Goal: Use online tool/utility: Use online tool/utility

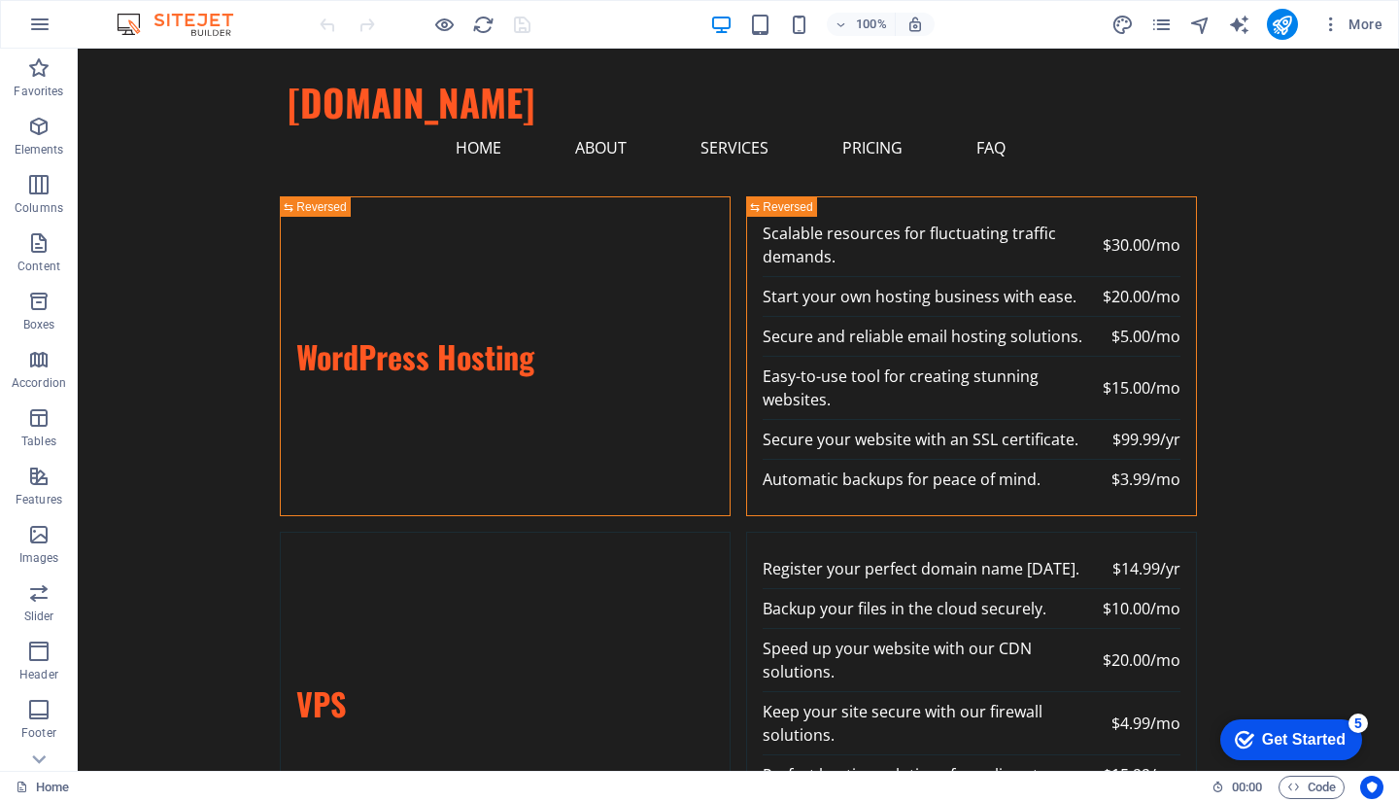
scroll to position [5533, 0]
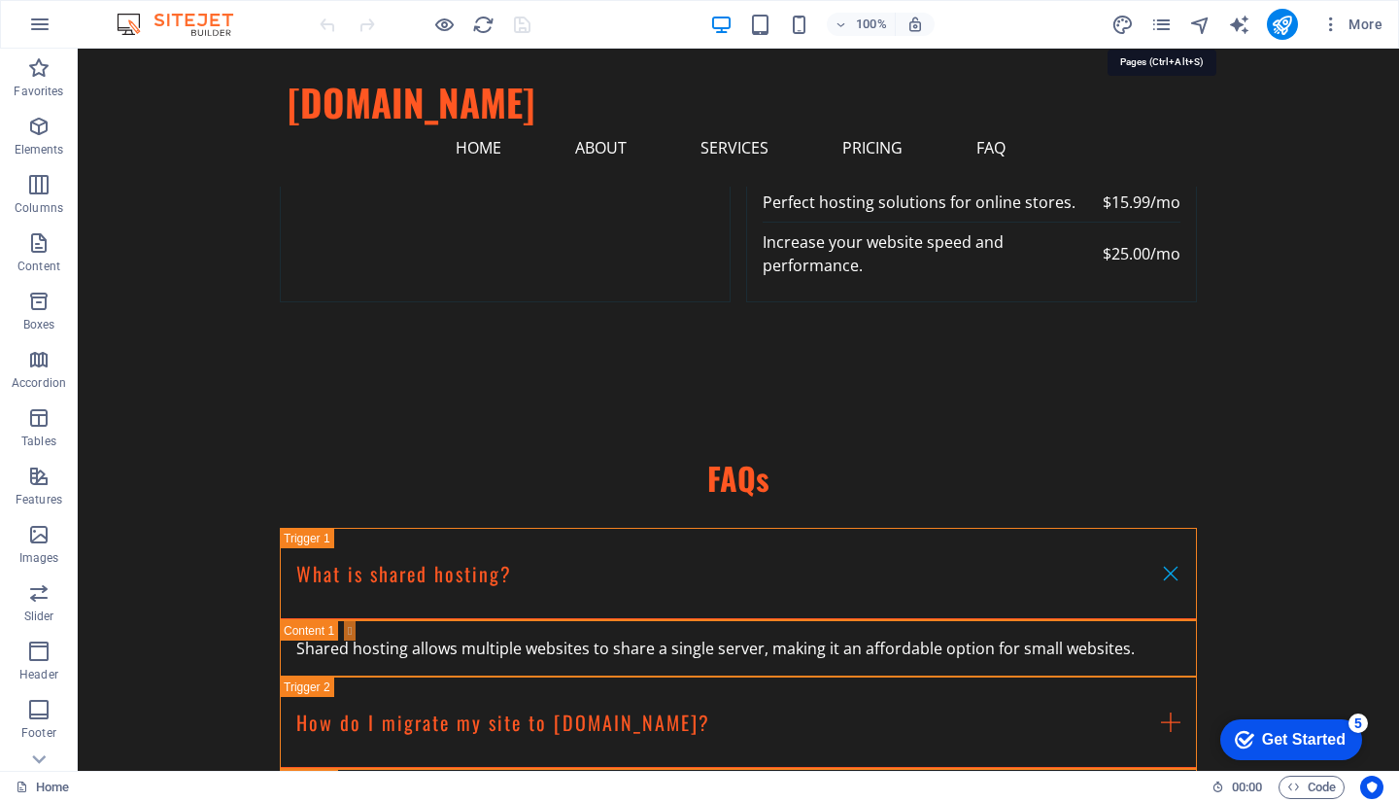
click at [1166, 25] on icon "pages" at bounding box center [1161, 25] width 22 height 22
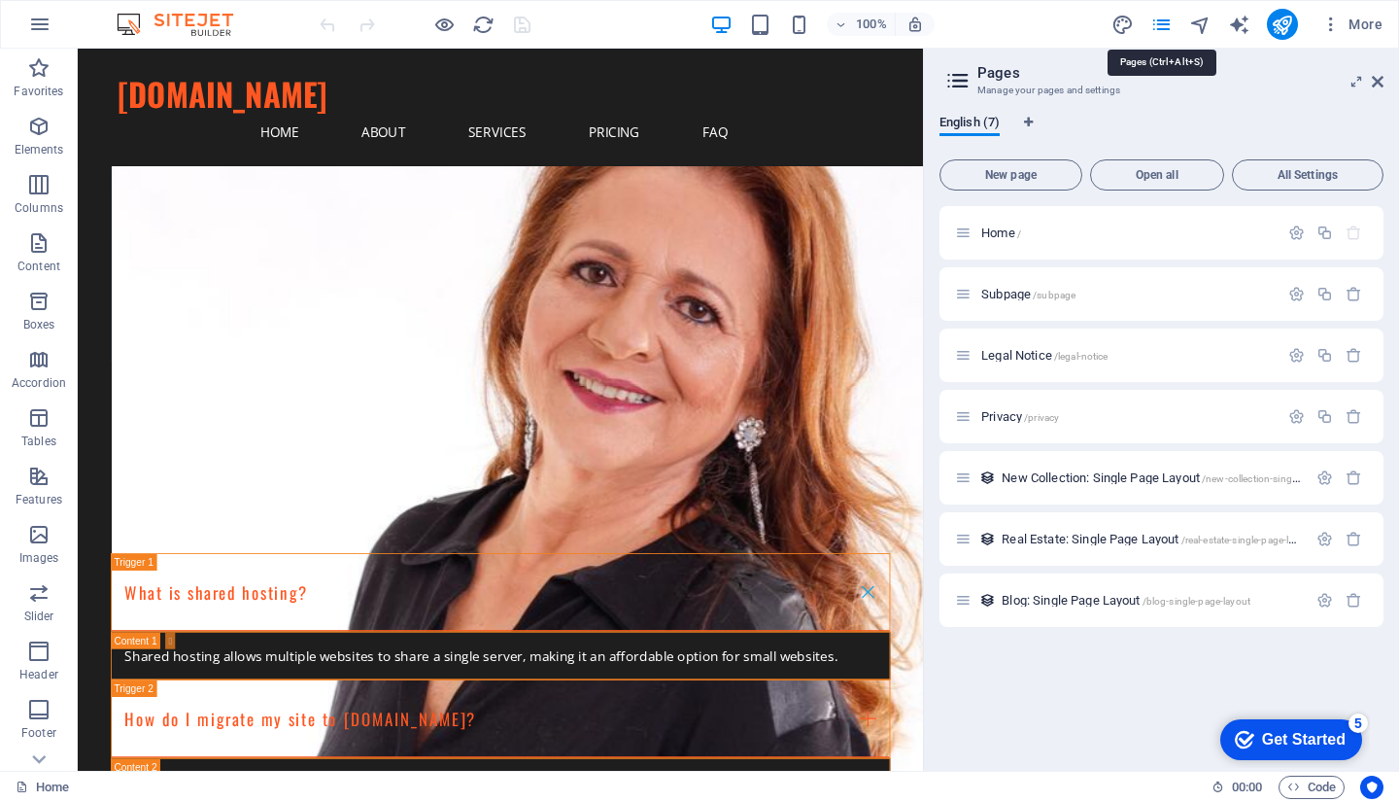
scroll to position [5520, 0]
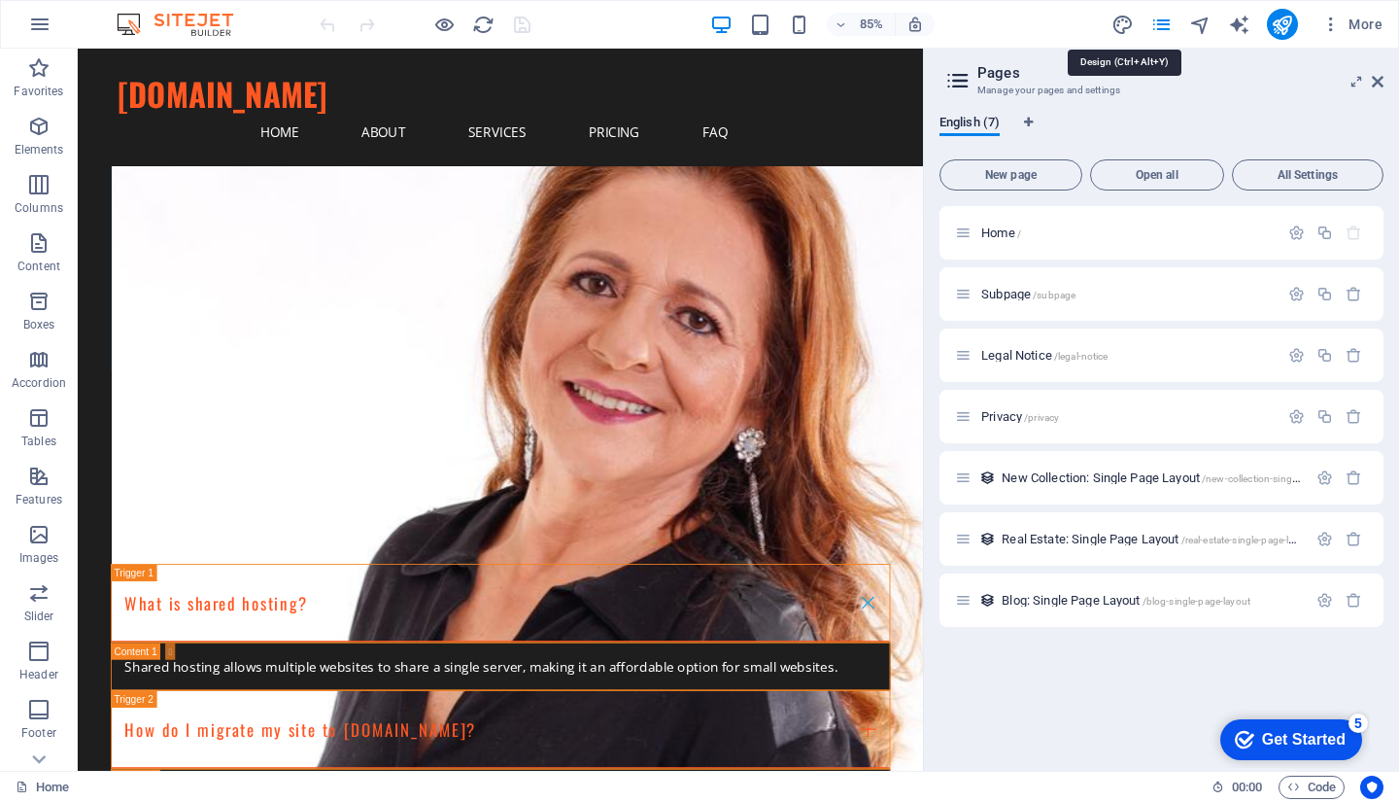
click at [1126, 18] on icon "design" at bounding box center [1122, 25] width 22 height 22
select select "px"
select select "200"
select select "px"
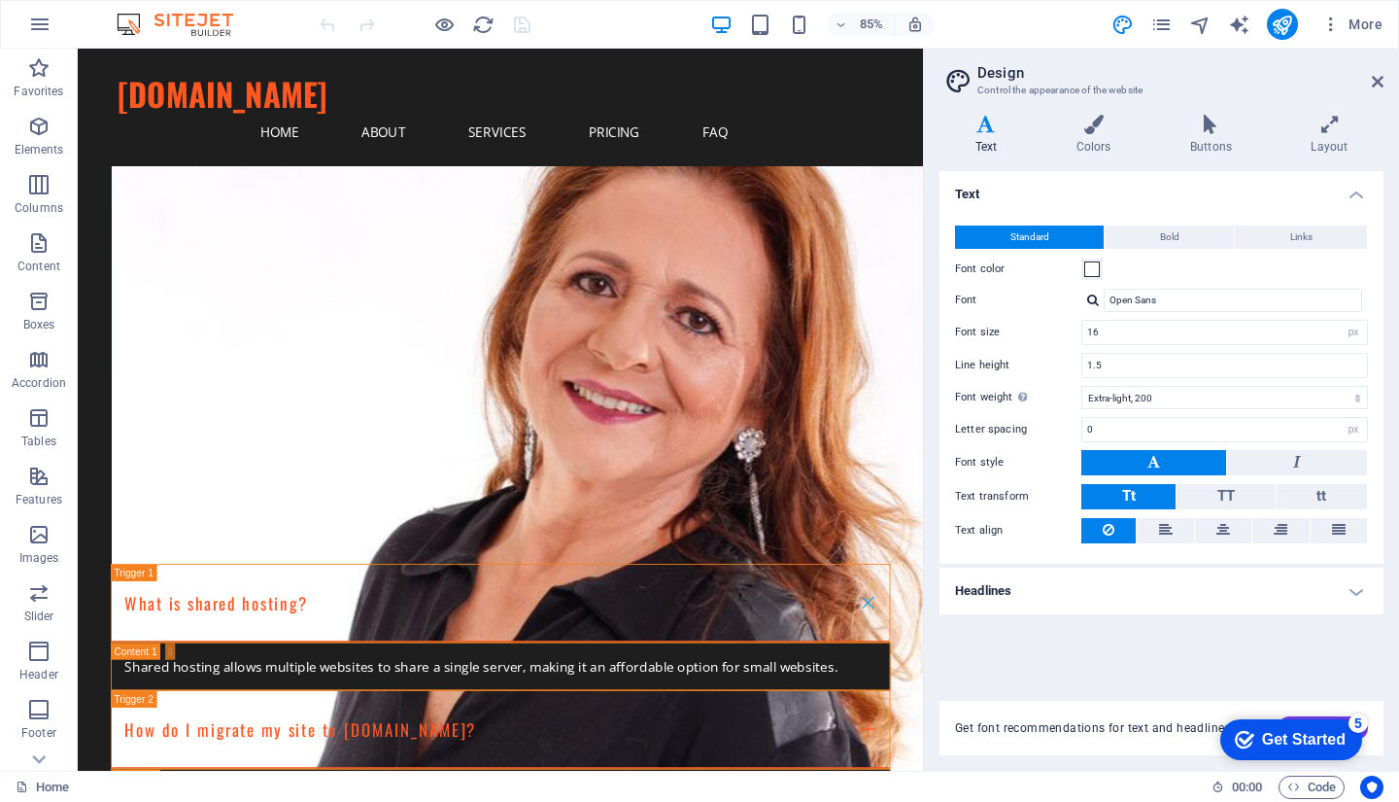
click at [54, 758] on div at bounding box center [39, 758] width 78 height 23
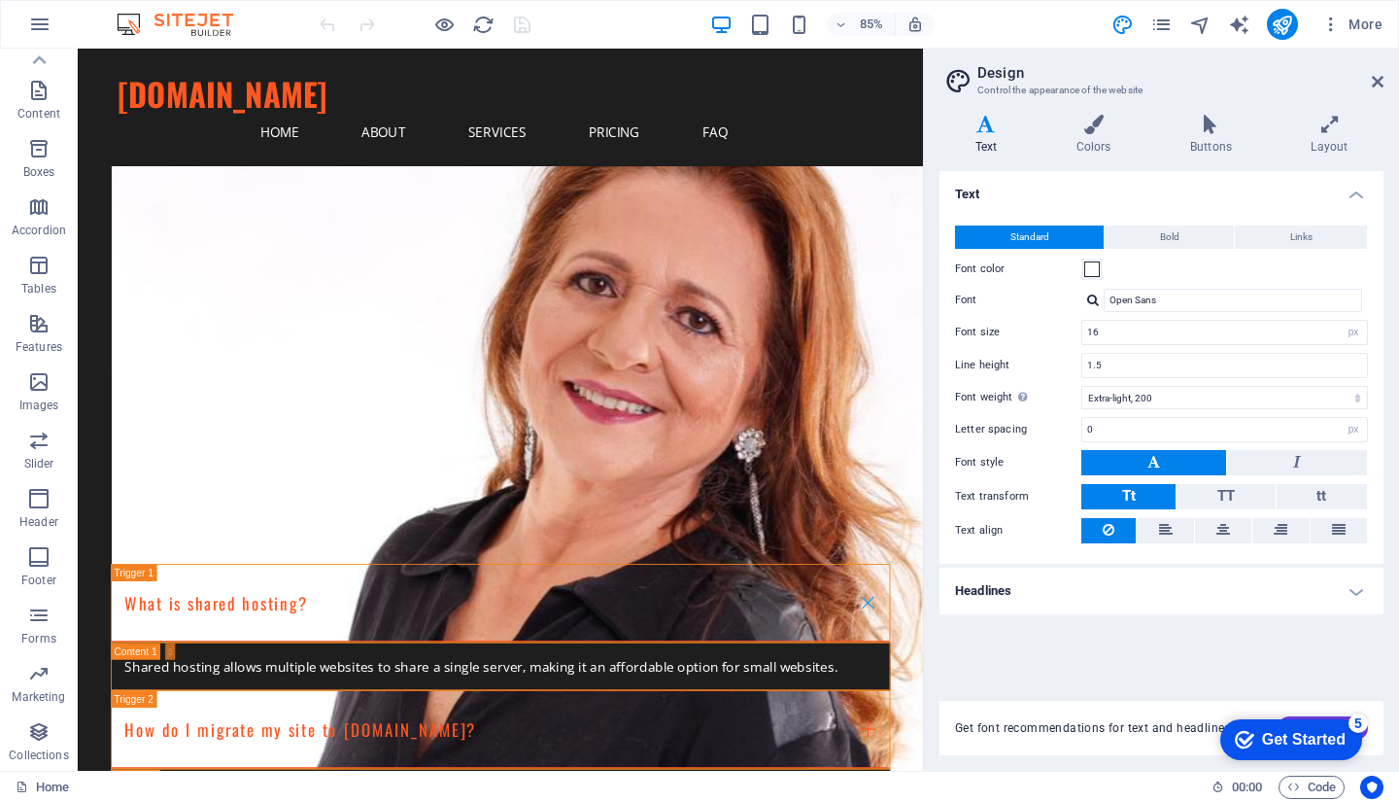
click at [40, 52] on icon at bounding box center [38, 60] width 27 height 27
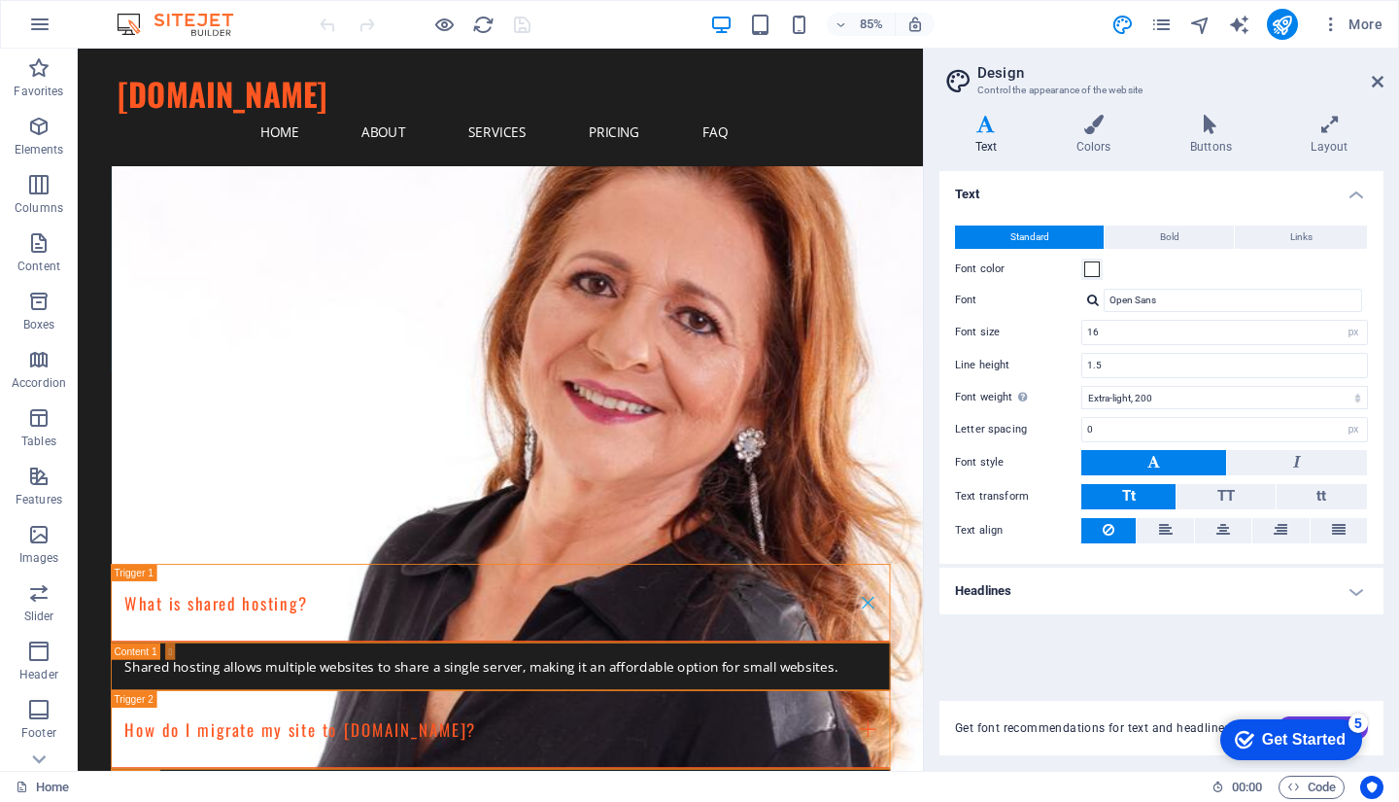
click at [40, 27] on icon "button" at bounding box center [39, 24] width 23 height 23
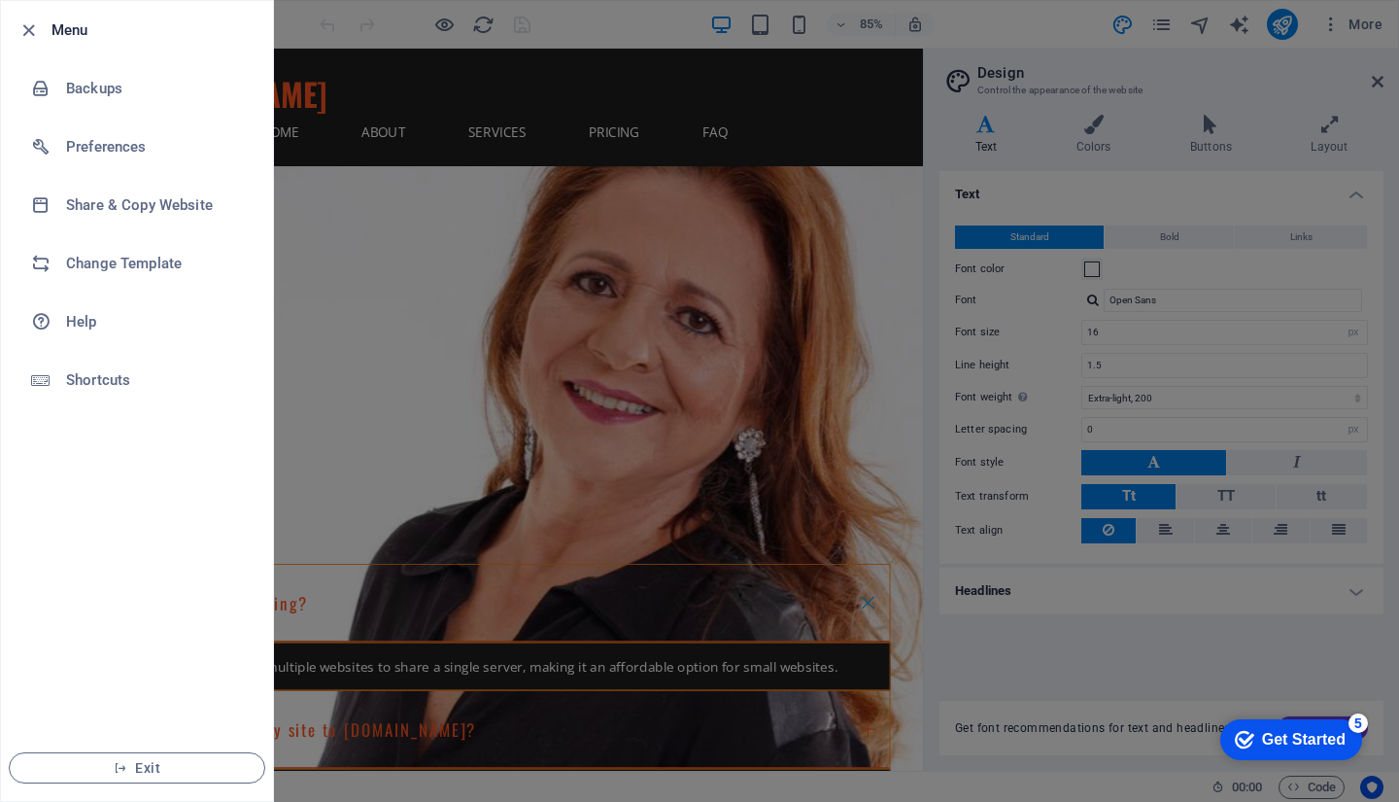
click at [922, 470] on div at bounding box center [699, 401] width 1399 height 802
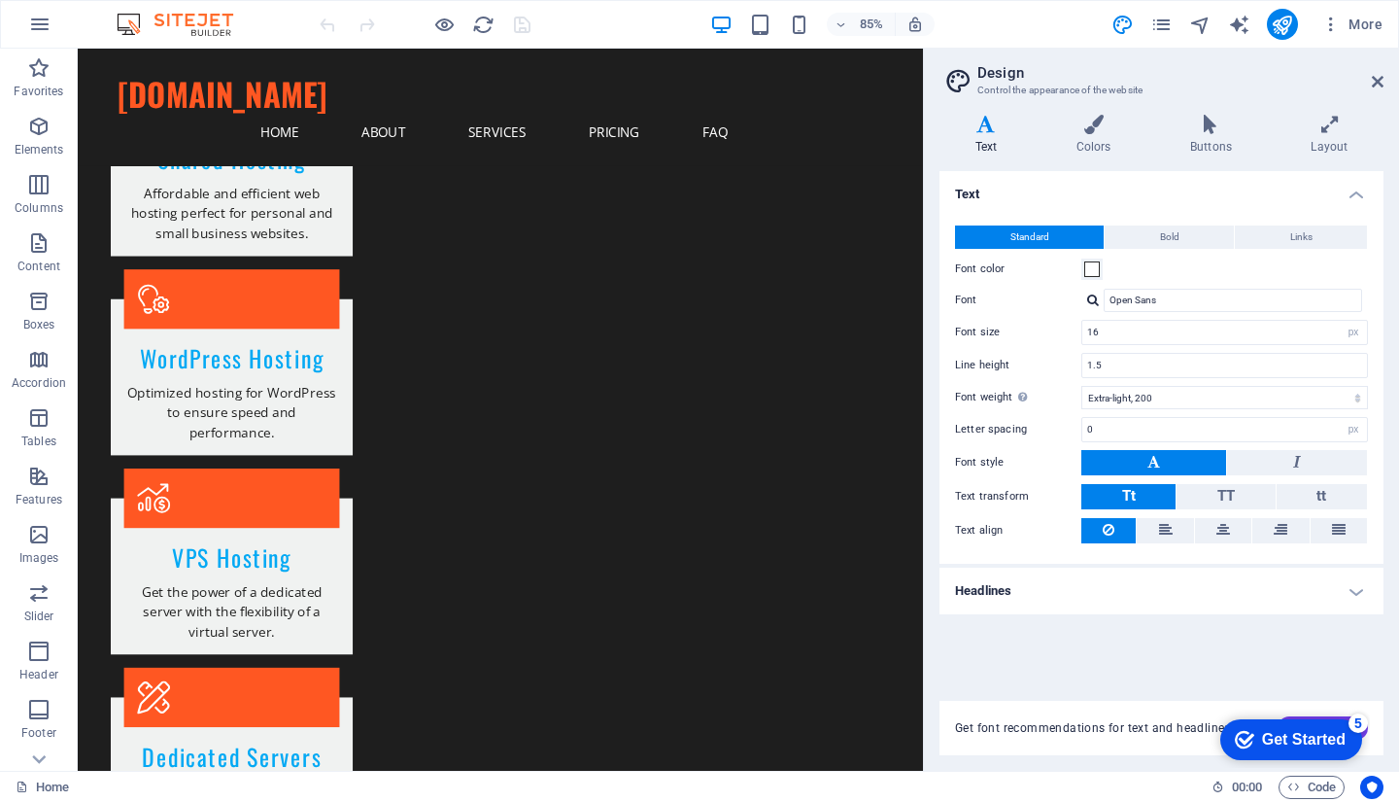
scroll to position [1776, 0]
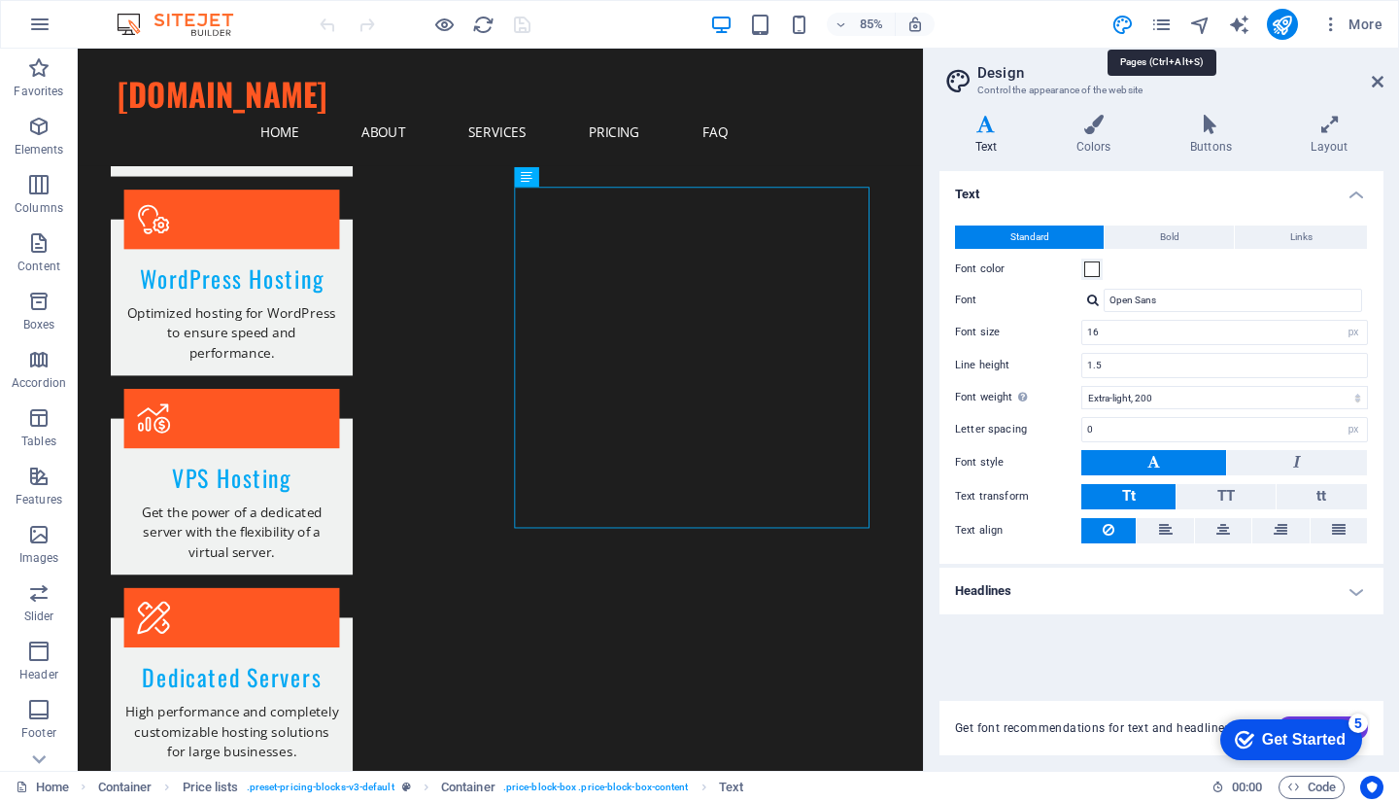
click at [1168, 17] on icon "pages" at bounding box center [1161, 25] width 22 height 22
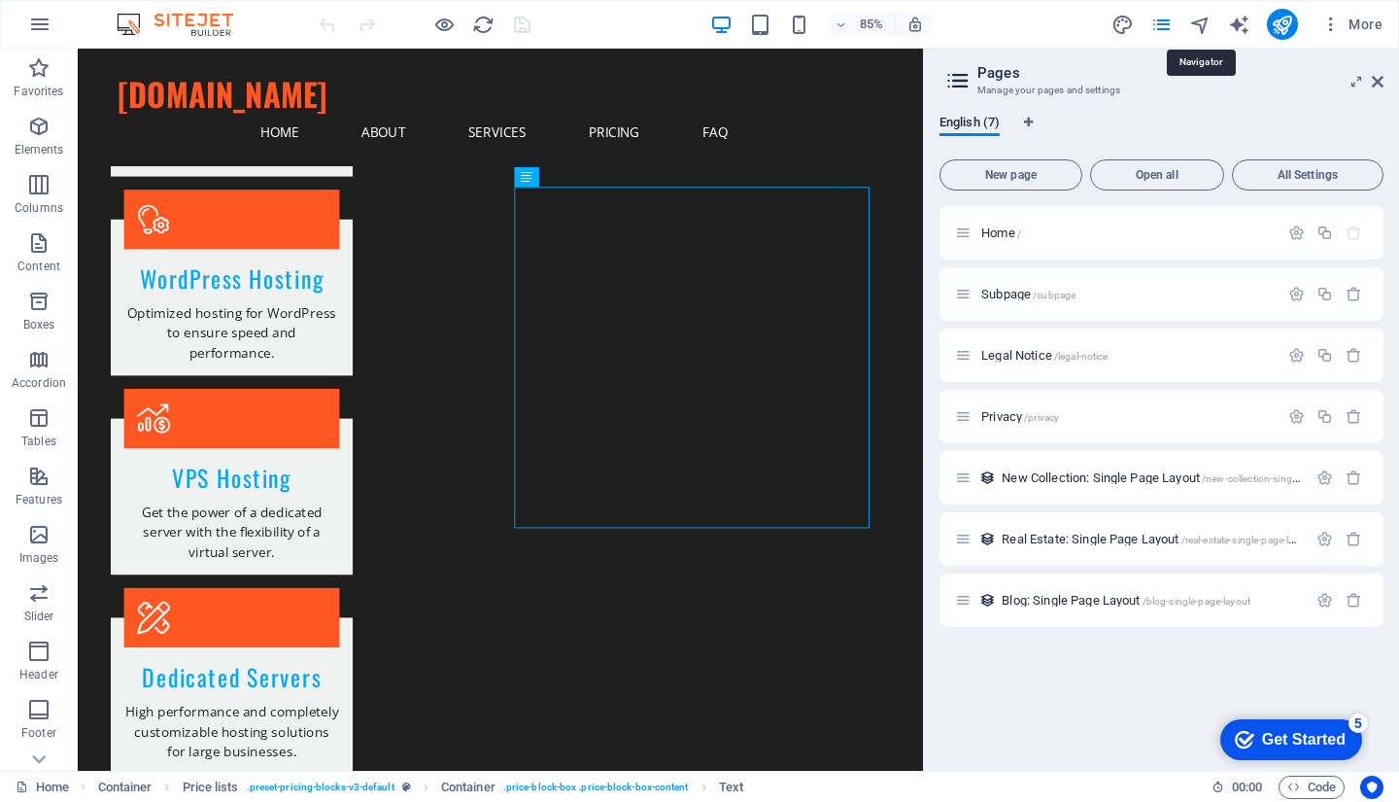
click at [1202, 21] on icon "navigator" at bounding box center [1200, 25] width 22 height 22
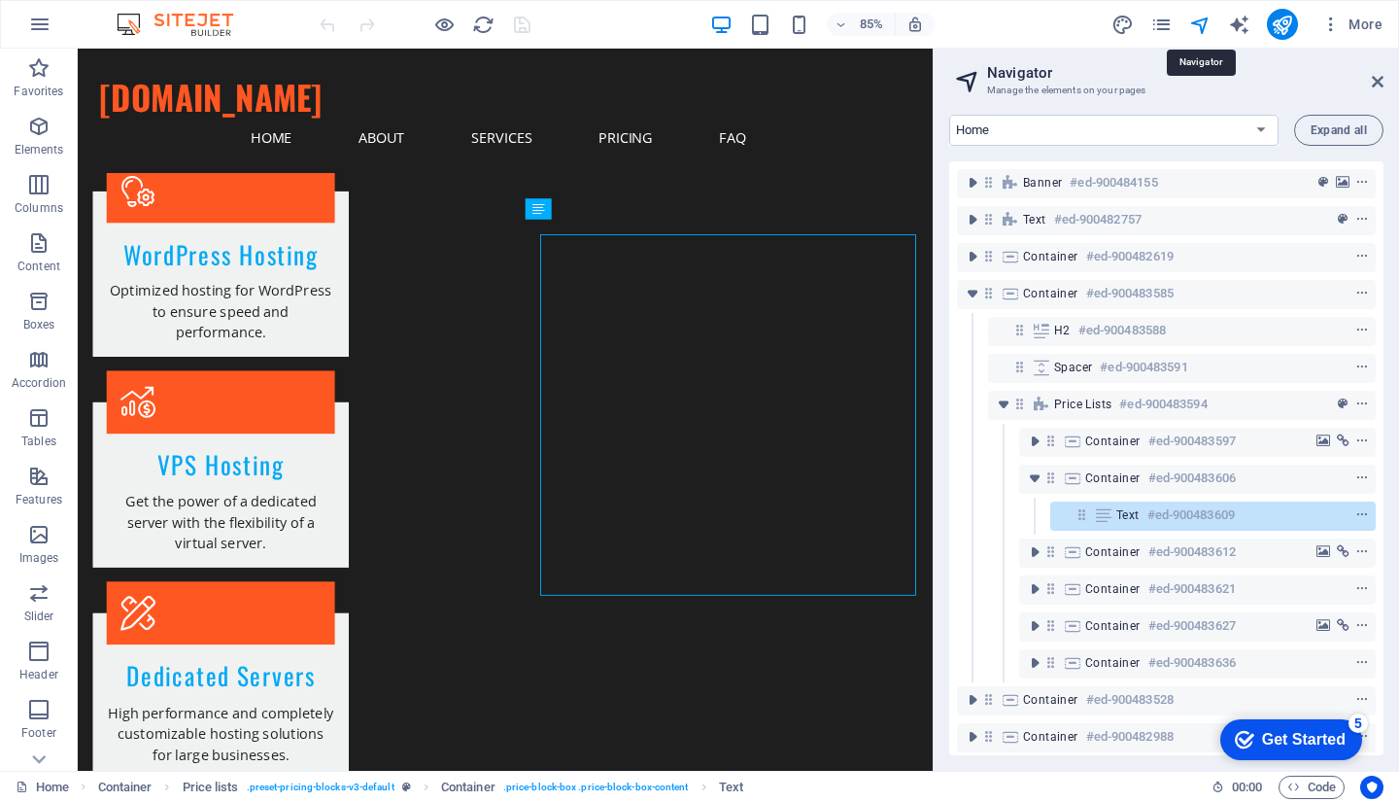
scroll to position [1734, 0]
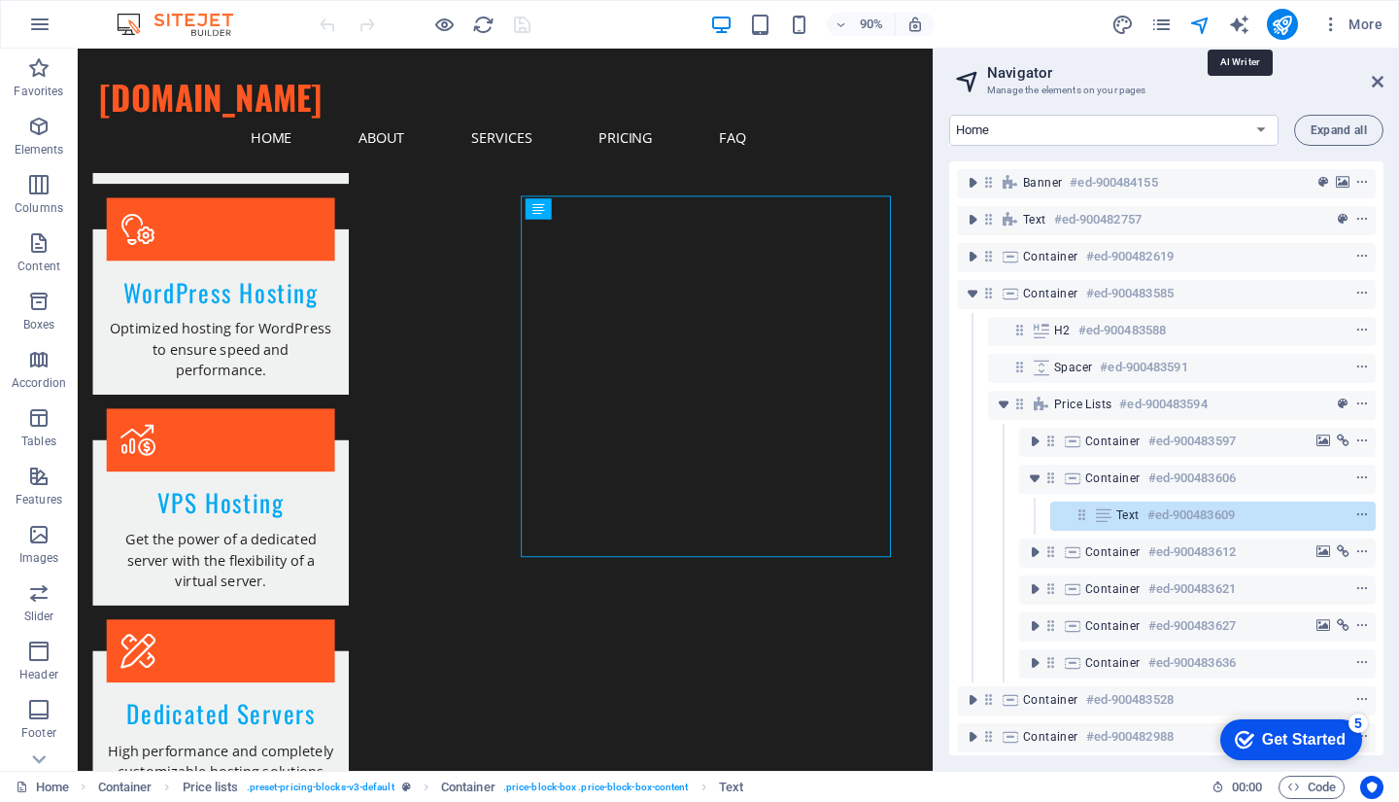
click at [1232, 18] on icon "text_generator" at bounding box center [1239, 25] width 22 height 22
select select "English"
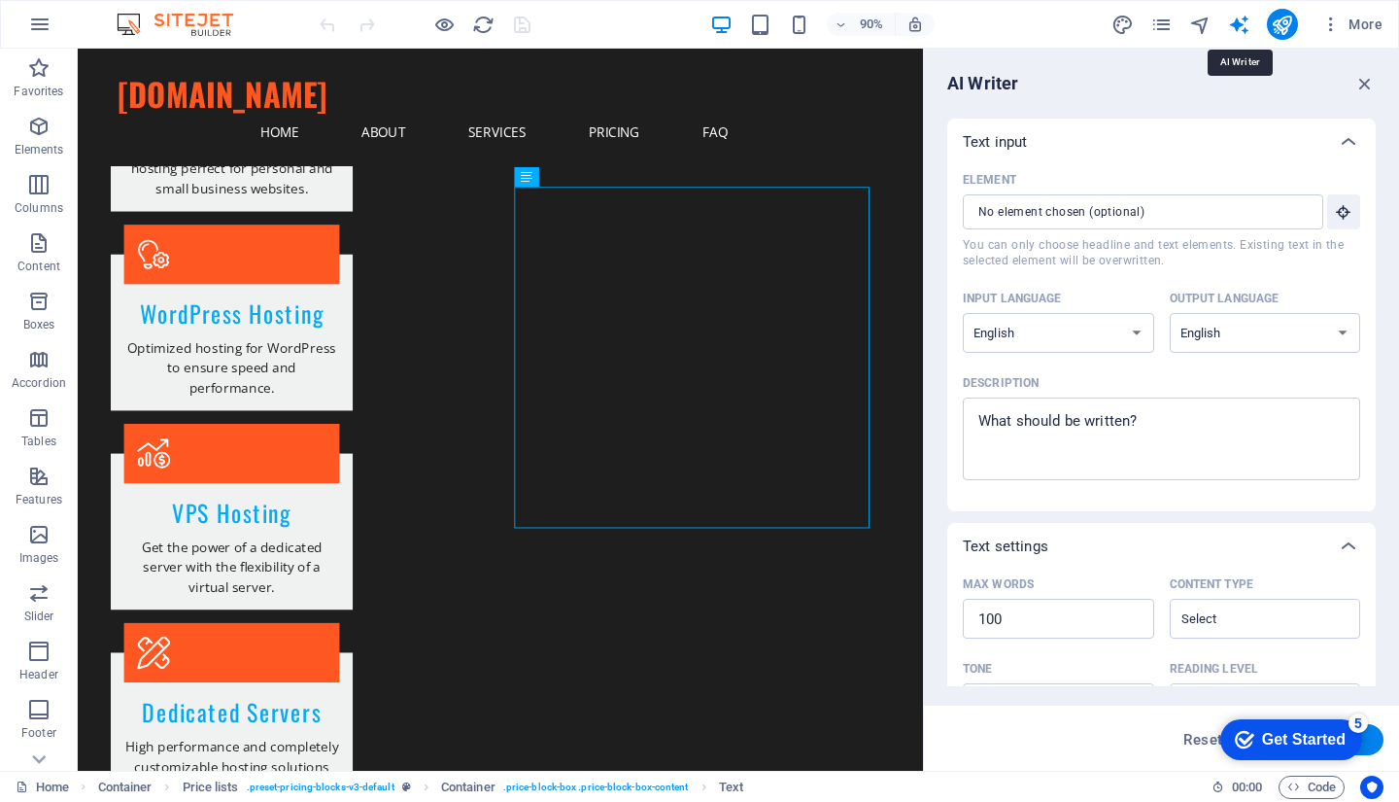
scroll to position [1776, 0]
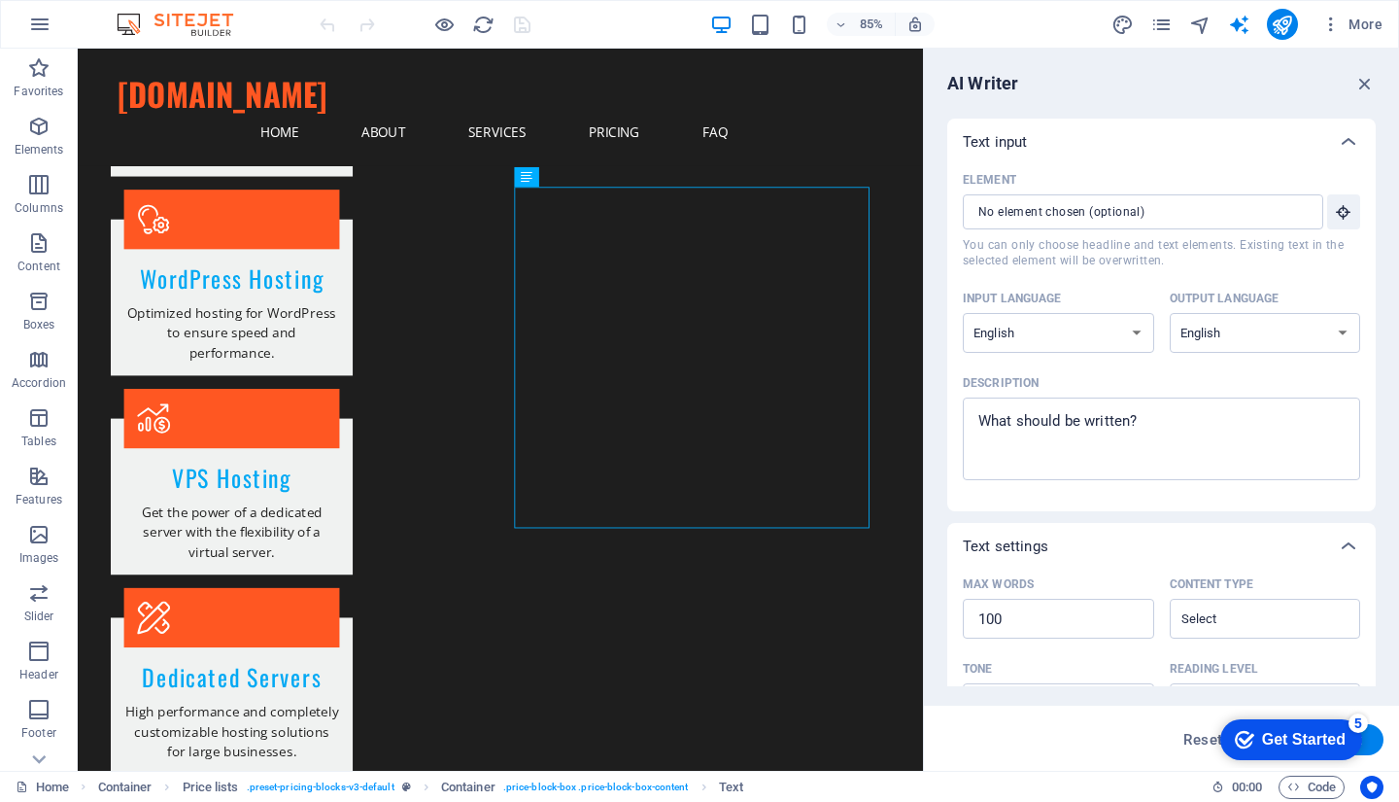
click at [985, 222] on input "Element ​ You can only choose headline and text elements. Existing text in the …" at bounding box center [1136, 211] width 347 height 35
click at [1338, 208] on icon "button" at bounding box center [1343, 211] width 17 height 17
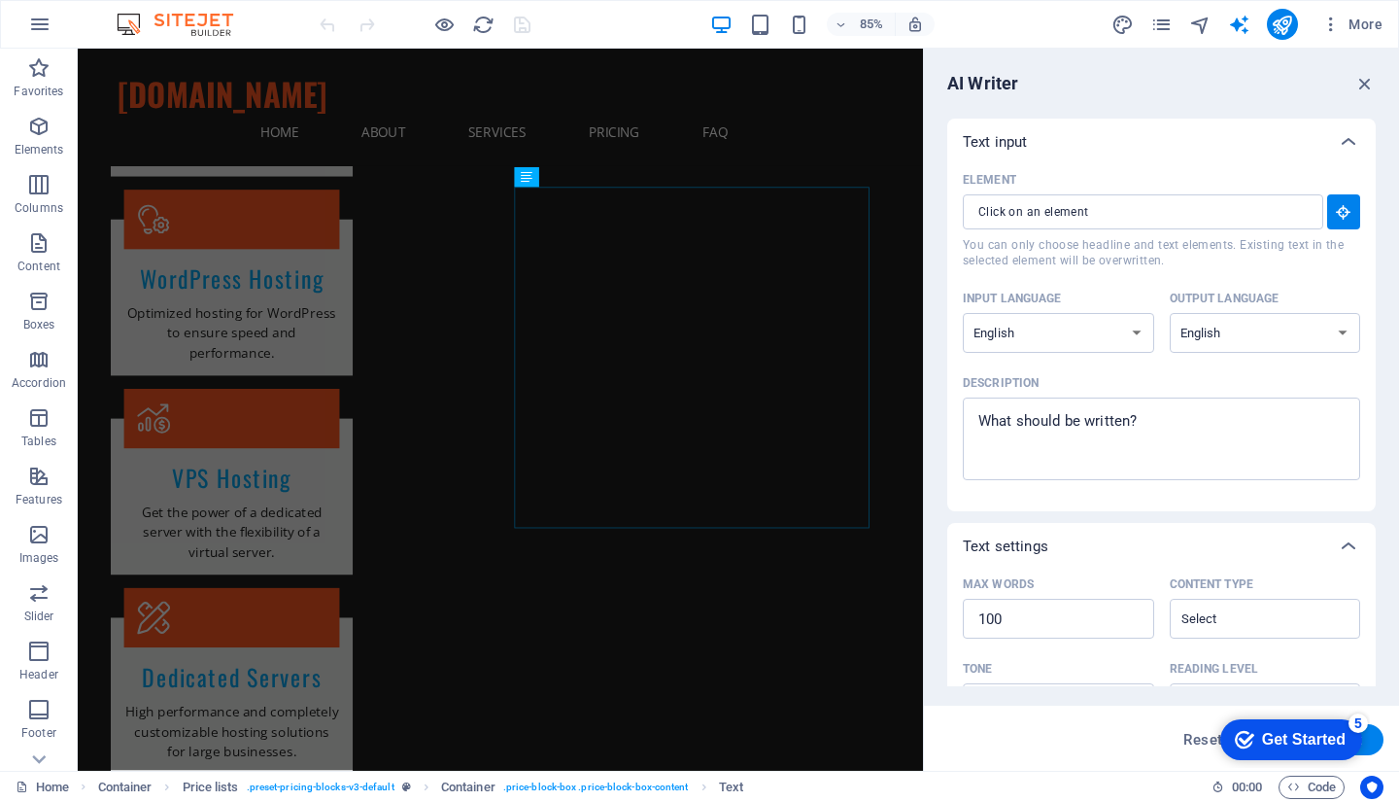
click at [1042, 426] on textarea "Description x ​" at bounding box center [1161, 438] width 378 height 63
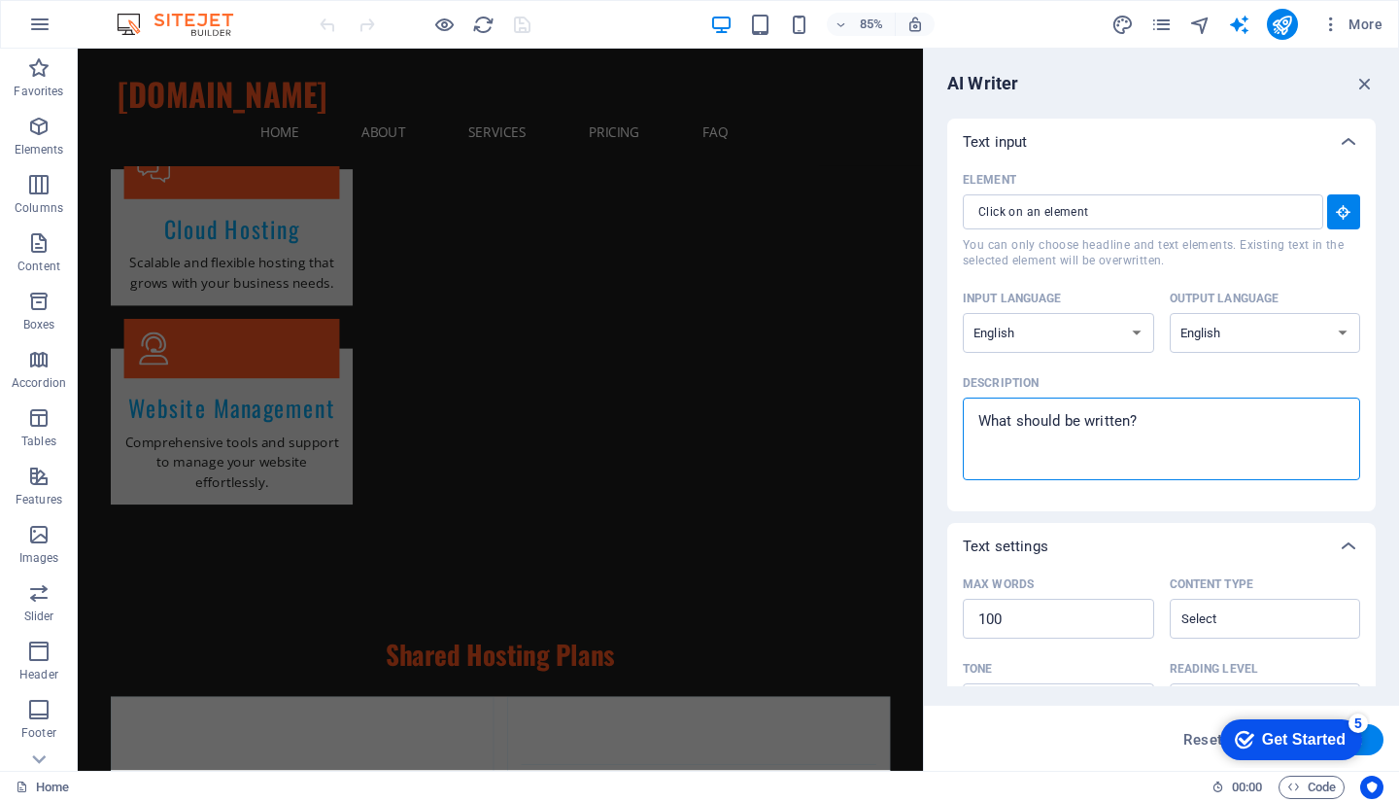
scroll to position [1795, 0]
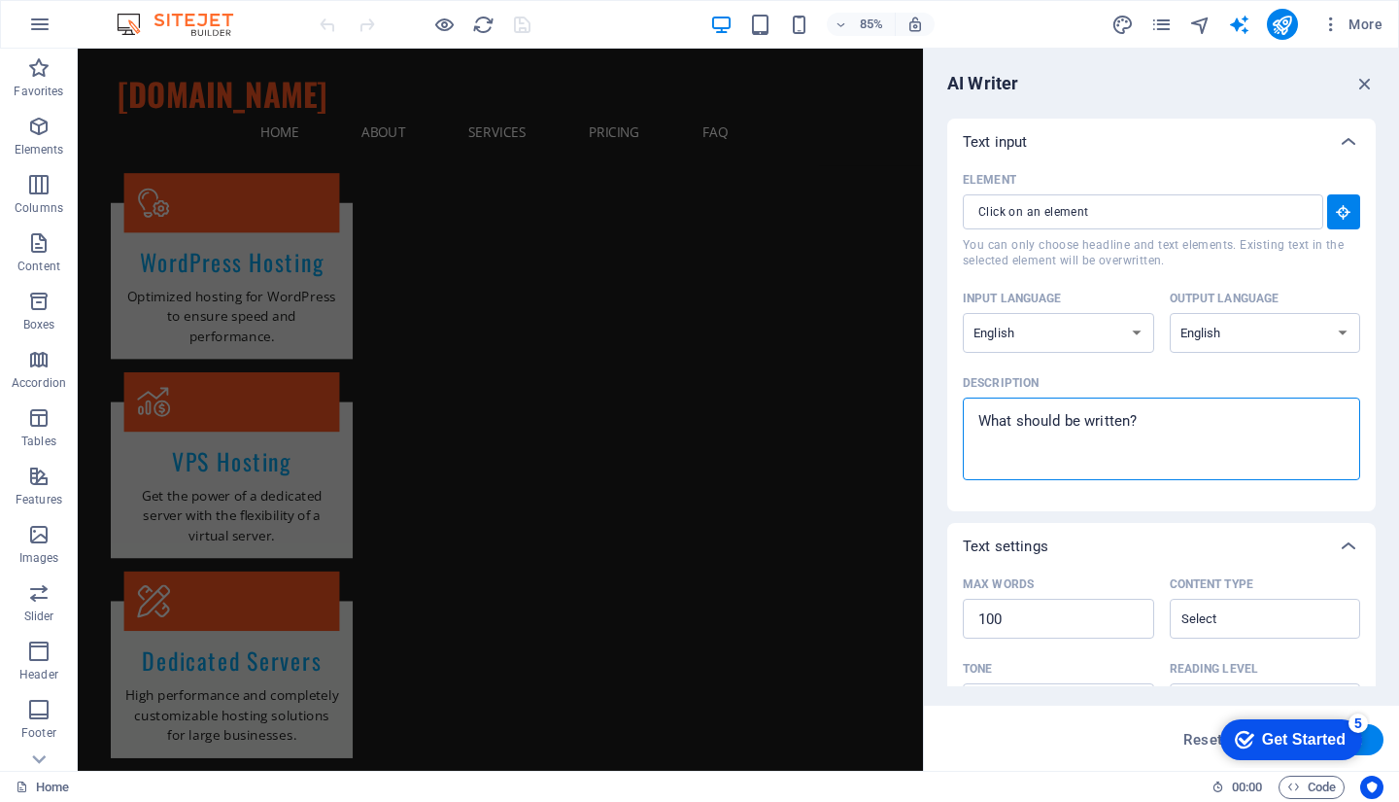
type textarea "x"
